Goal: Find specific page/section: Find specific page/section

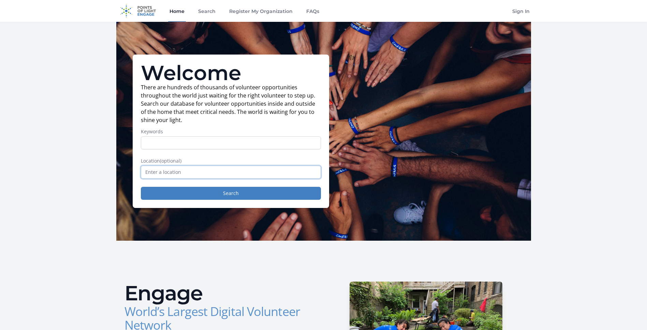
click at [166, 177] on input "text" at bounding box center [231, 172] width 180 height 13
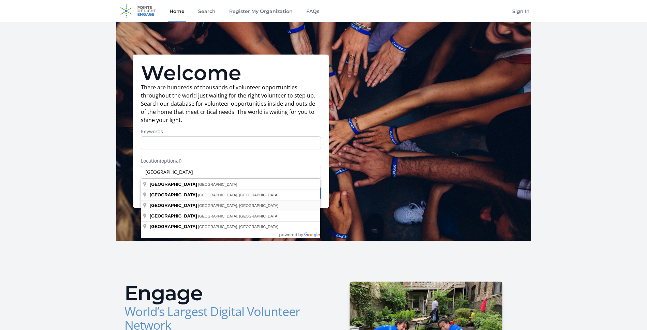
type input "[GEOGRAPHIC_DATA], [GEOGRAPHIC_DATA], [GEOGRAPHIC_DATA]"
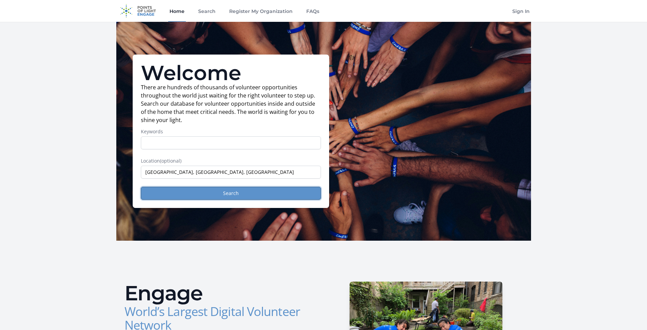
click at [226, 191] on button "Search" at bounding box center [231, 193] width 180 height 13
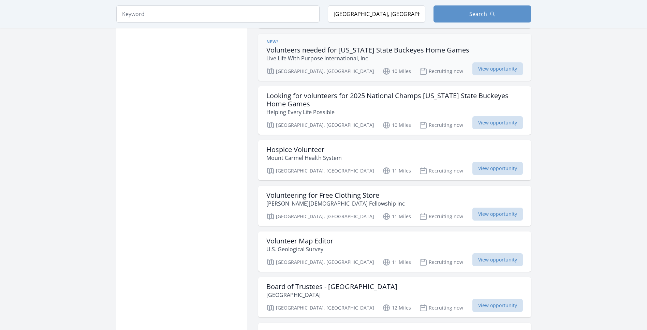
scroll to position [512, 0]
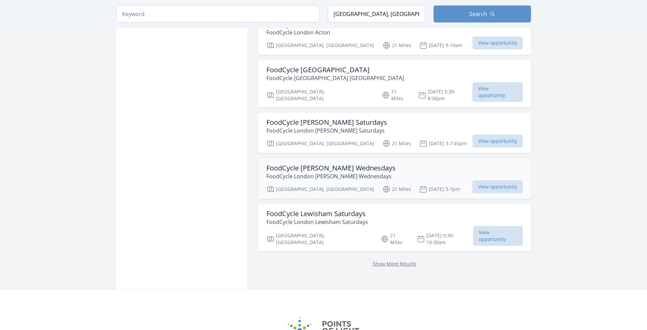
scroll to position [1740, 0]
